Goal: Transaction & Acquisition: Purchase product/service

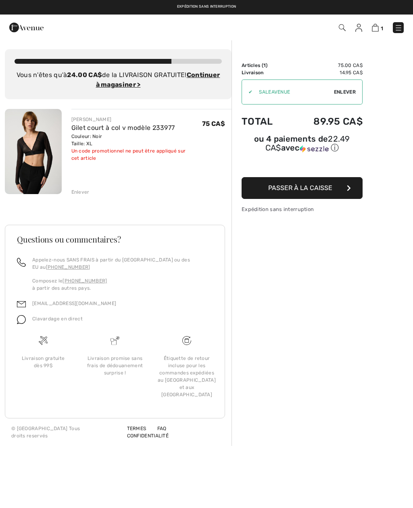
click at [36, 145] on img at bounding box center [33, 151] width 57 height 85
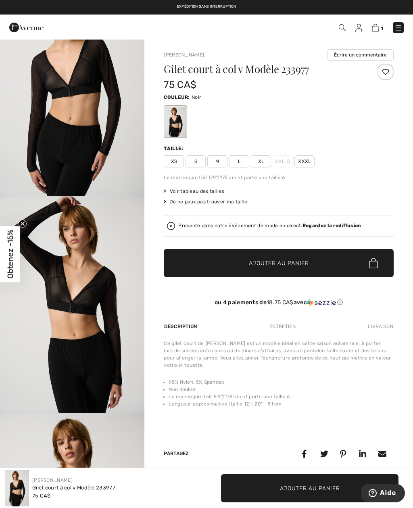
scroll to position [61, 0]
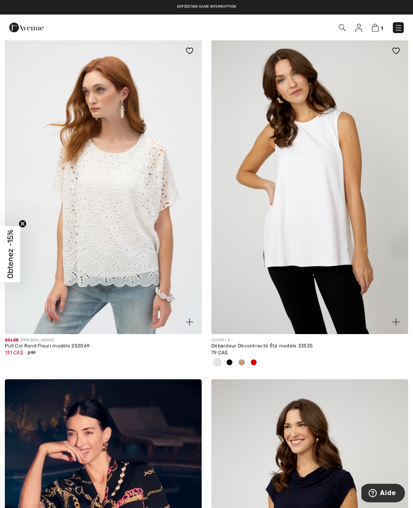
click at [375, 31] on img at bounding box center [375, 28] width 7 height 8
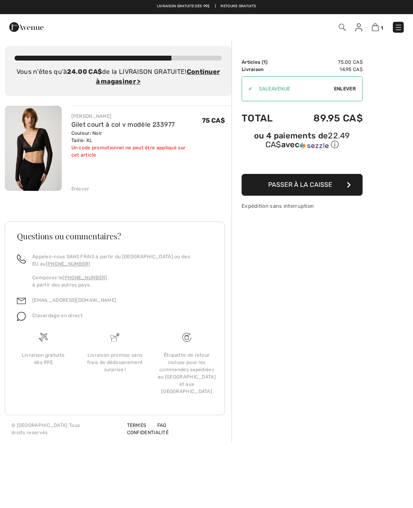
scroll to position [2, 0]
